Goal: Task Accomplishment & Management: Use online tool/utility

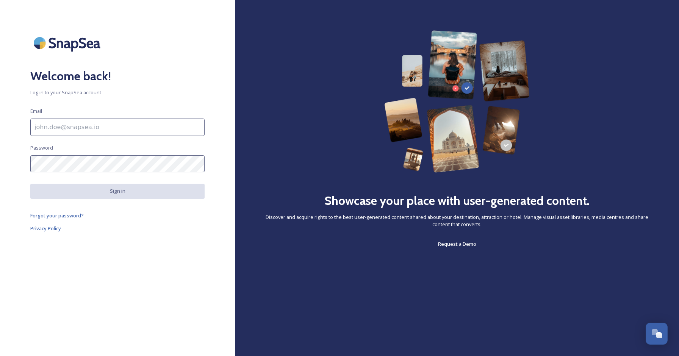
type input "[EMAIL_ADDRESS][DOMAIN_NAME]"
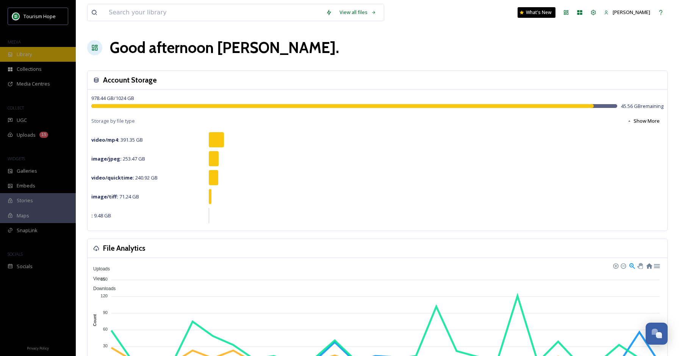
click at [43, 58] on div "Library" at bounding box center [38, 54] width 76 height 15
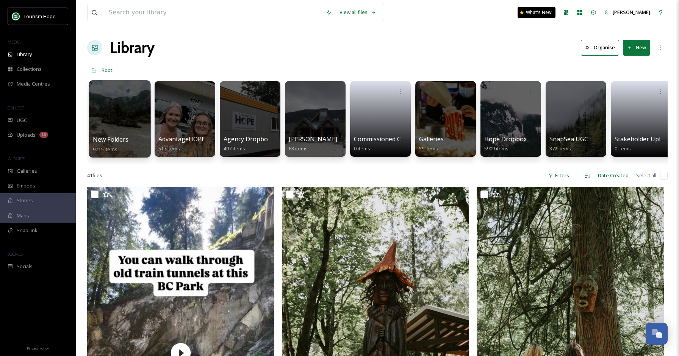
click at [125, 117] on div at bounding box center [120, 118] width 62 height 77
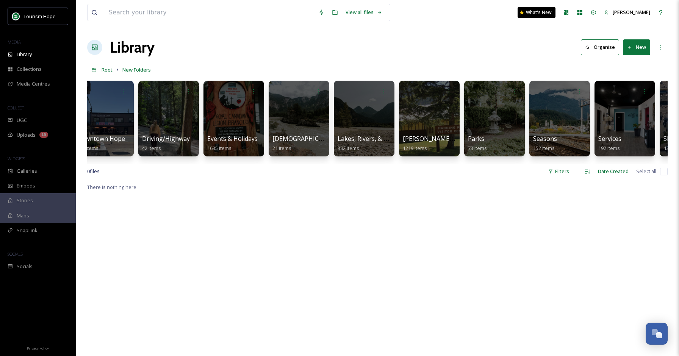
scroll to position [0, 482]
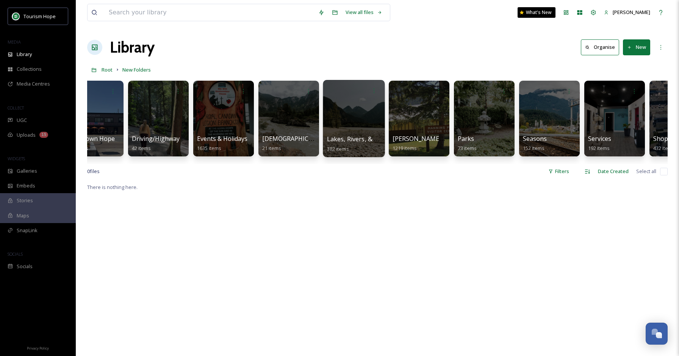
click at [359, 115] on div at bounding box center [354, 118] width 62 height 77
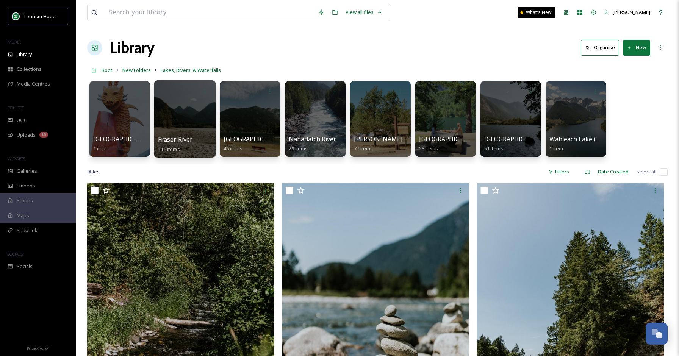
click at [189, 117] on div at bounding box center [185, 118] width 62 height 77
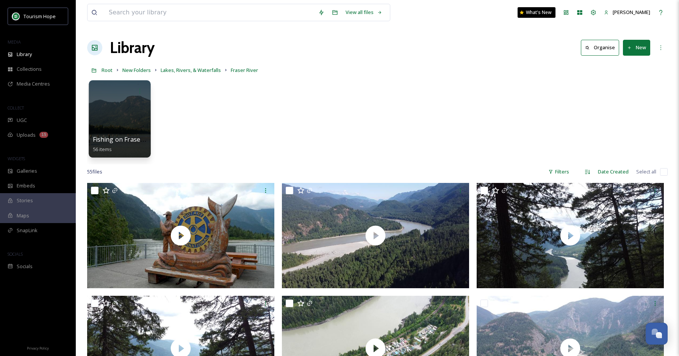
click at [126, 115] on div at bounding box center [120, 118] width 62 height 77
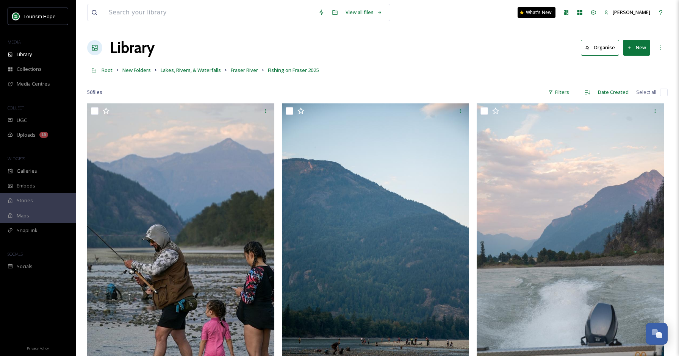
click at [634, 51] on button "New" at bounding box center [635, 48] width 27 height 16
click at [626, 92] on span "Folder" at bounding box center [627, 94] width 14 height 7
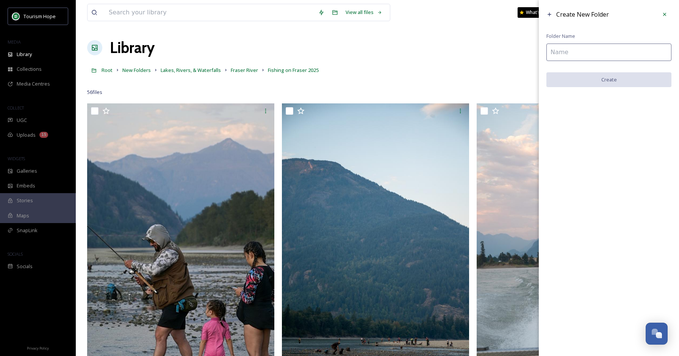
click at [587, 54] on input at bounding box center [608, 52] width 125 height 17
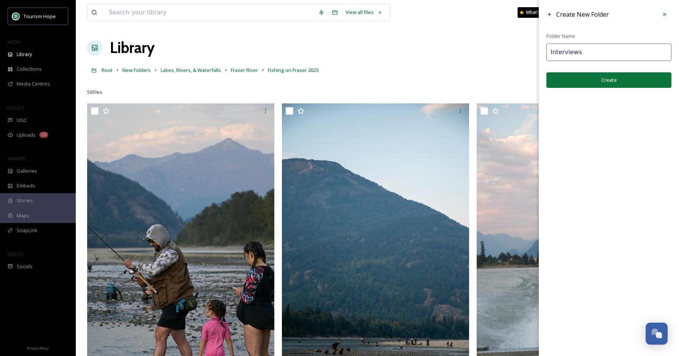
type input "Interviews"
click at [643, 81] on button "Create" at bounding box center [608, 80] width 125 height 16
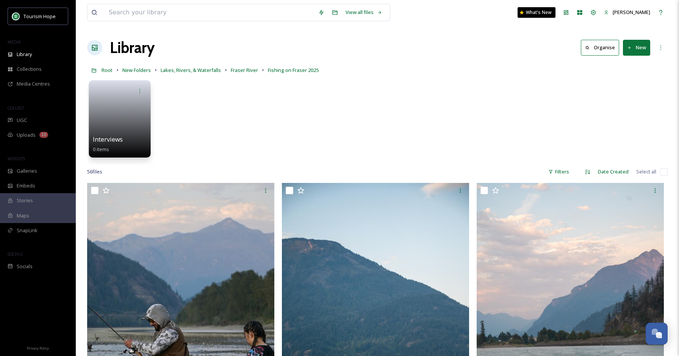
click at [134, 125] on link at bounding box center [120, 116] width 54 height 37
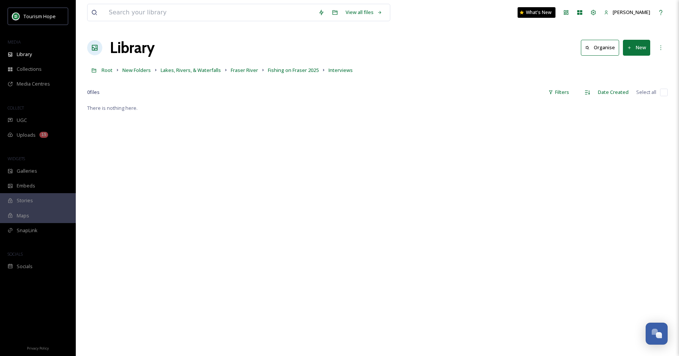
click at [636, 49] on button "New" at bounding box center [635, 48] width 27 height 16
click at [634, 66] on span "File Upload" at bounding box center [632, 65] width 25 height 7
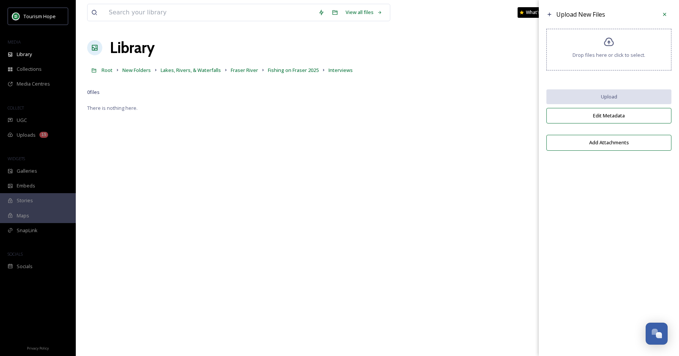
click at [615, 47] on div "Drop files here or click to select." at bounding box center [608, 50] width 125 height 42
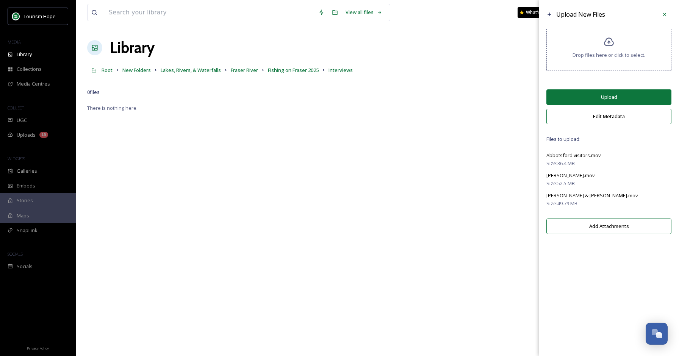
click at [636, 105] on button "Upload" at bounding box center [608, 97] width 125 height 16
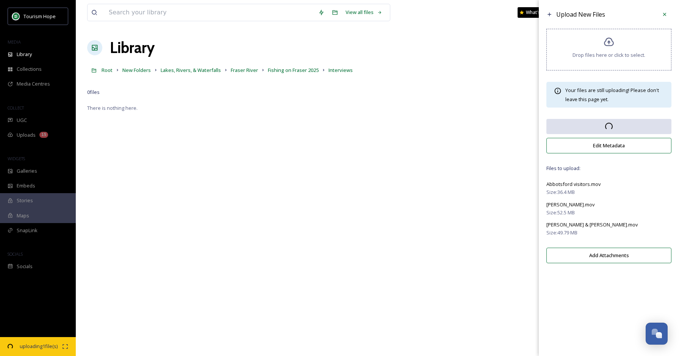
click at [611, 58] on span "Drop files here or click to select." at bounding box center [608, 54] width 73 height 7
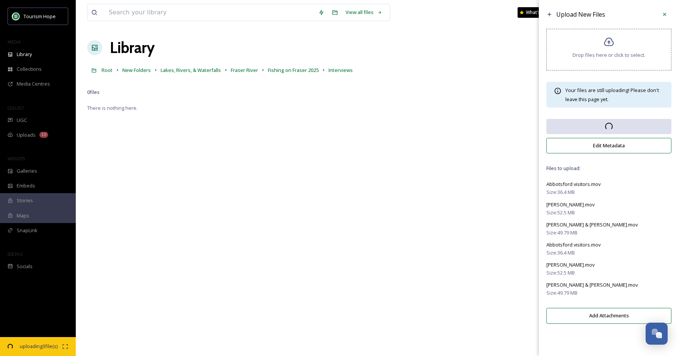
click at [599, 269] on div "[PERSON_NAME].mov" at bounding box center [608, 264] width 125 height 9
click at [614, 147] on button "Edit Metadata" at bounding box center [608, 146] width 125 height 16
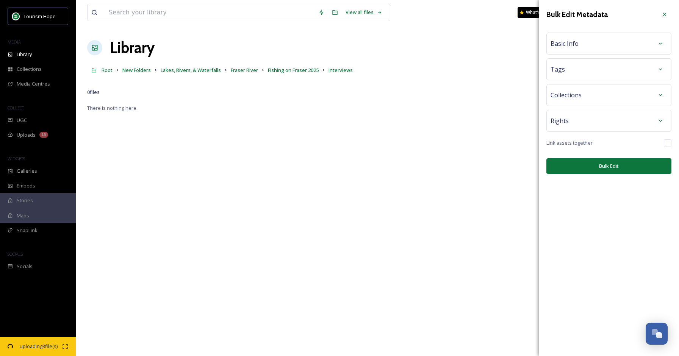
click at [605, 48] on div "Basic Info" at bounding box center [608, 44] width 117 height 14
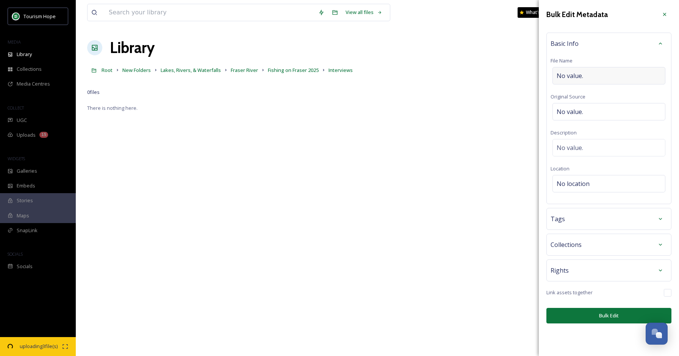
click at [587, 77] on div "No value." at bounding box center [608, 75] width 113 height 17
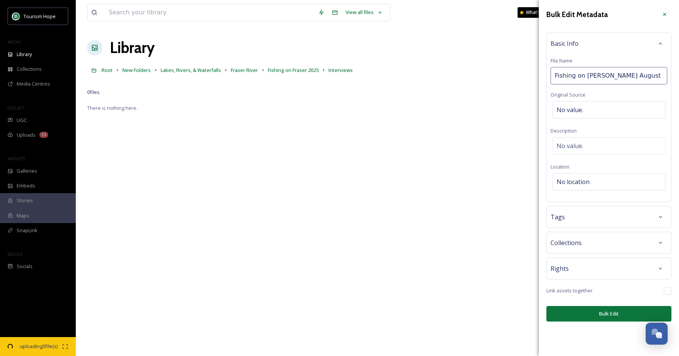
type input "Fishing on [PERSON_NAME] [DATE]"
click at [602, 110] on div "No value." at bounding box center [608, 109] width 113 height 17
type input "[PERSON_NAME]"
click at [618, 140] on div "No value." at bounding box center [608, 145] width 113 height 17
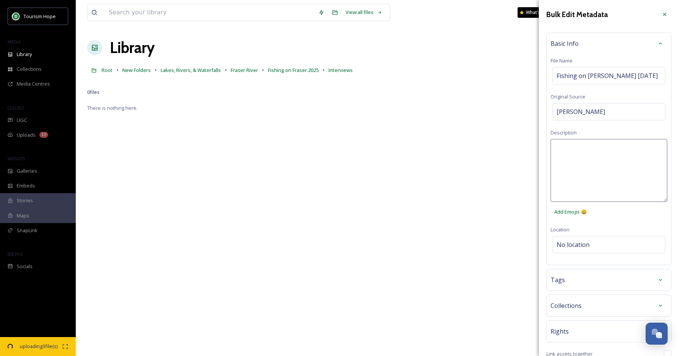
click at [602, 154] on textarea at bounding box center [608, 170] width 117 height 63
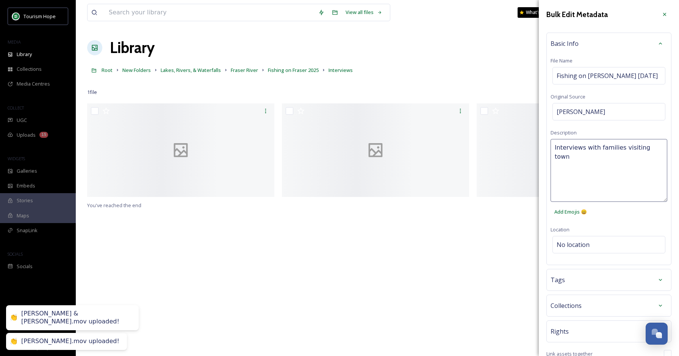
type textarea "Interviews with families visiting town"
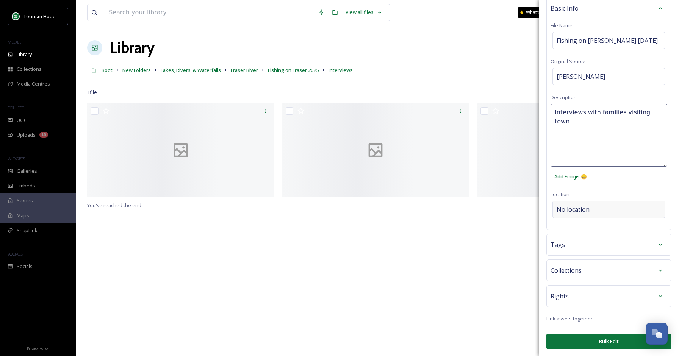
scroll to position [35, 0]
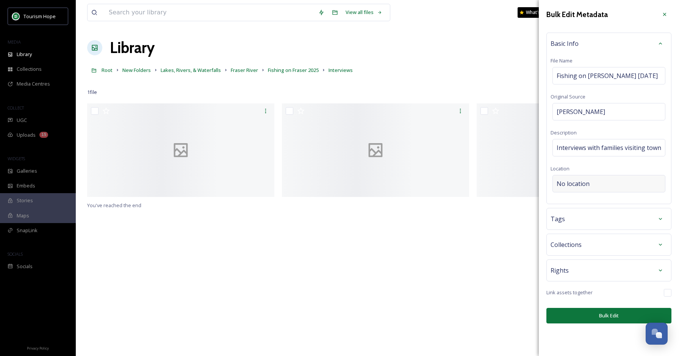
click at [622, 207] on div "Bulk Edit Metadata Basic Info File Name Fishing on [PERSON_NAME] [DATE] Origina…" at bounding box center [608, 165] width 140 height 331
click at [609, 186] on div "No location" at bounding box center [608, 183] width 113 height 17
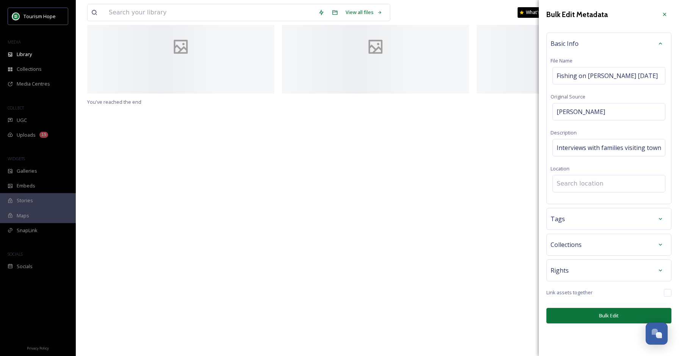
click at [614, 186] on input at bounding box center [608, 183] width 112 height 17
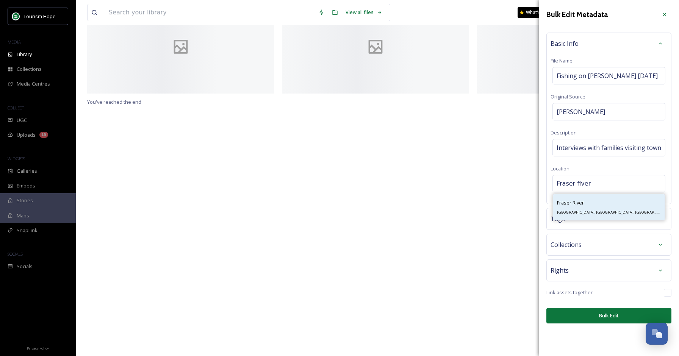
type input "Fraser fiver"
click at [596, 208] on div "Fraser River Fraser River, [GEOGRAPHIC_DATA], [GEOGRAPHIC_DATA]" at bounding box center [609, 207] width 104 height 18
click at [587, 217] on div "Tags" at bounding box center [608, 219] width 117 height 14
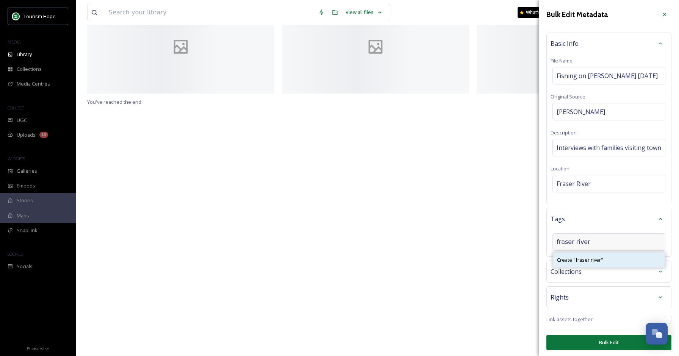
type input "fraser river"
click at [583, 259] on span "Create " fraser river "" at bounding box center [580, 259] width 46 height 7
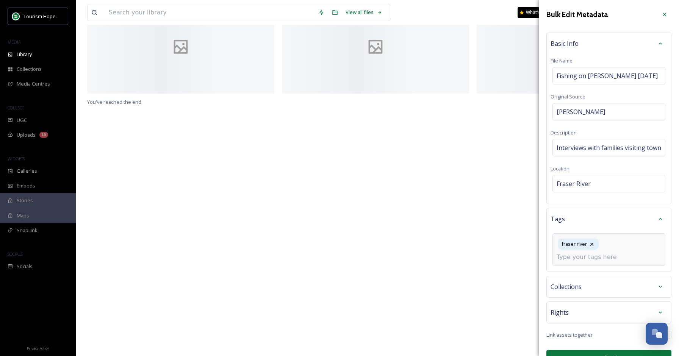
click at [601, 256] on input at bounding box center [594, 257] width 76 height 9
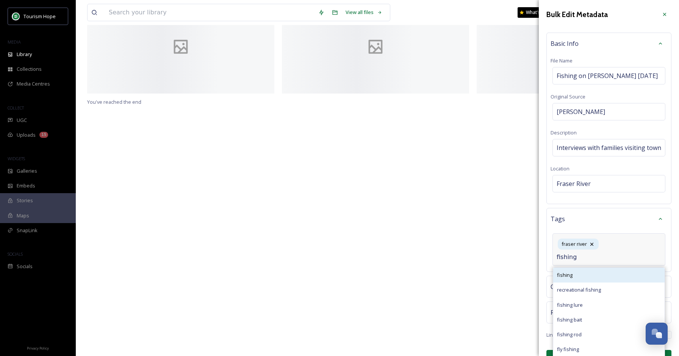
type input "fishing"
click at [597, 274] on div "fishing" at bounding box center [608, 275] width 111 height 15
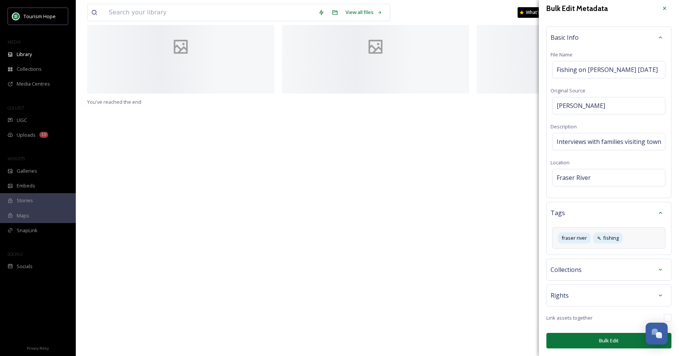
scroll to position [6, 0]
click at [603, 341] on button "Bulk Edit" at bounding box center [608, 341] width 125 height 16
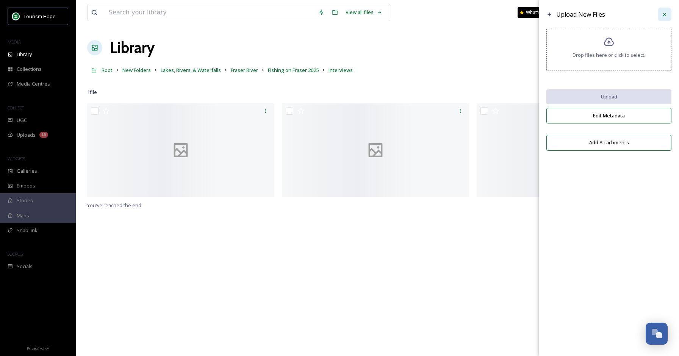
scroll to position [0, 0]
click at [666, 16] on icon at bounding box center [664, 14] width 6 height 6
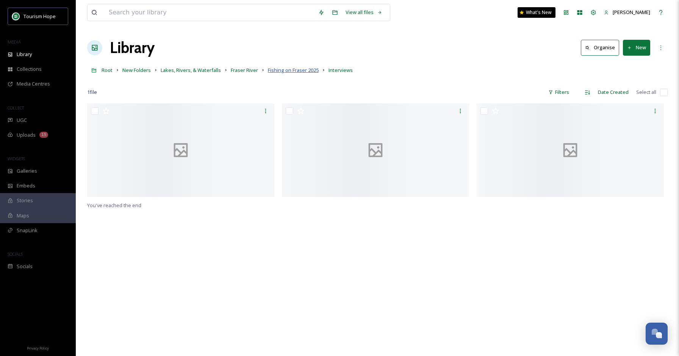
click at [304, 70] on span "Fishing on Fraser 2025" at bounding box center [293, 70] width 51 height 7
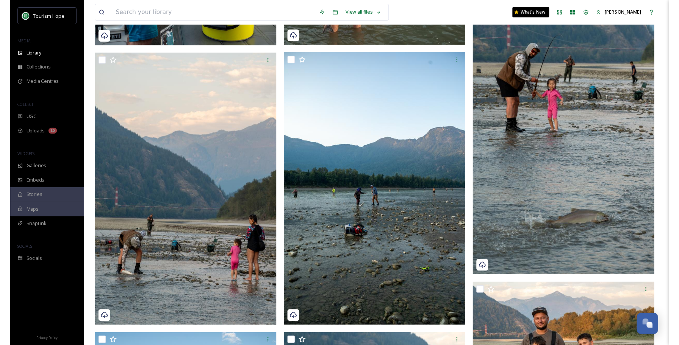
scroll to position [954, 0]
